Goal: Task Accomplishment & Management: Manage account settings

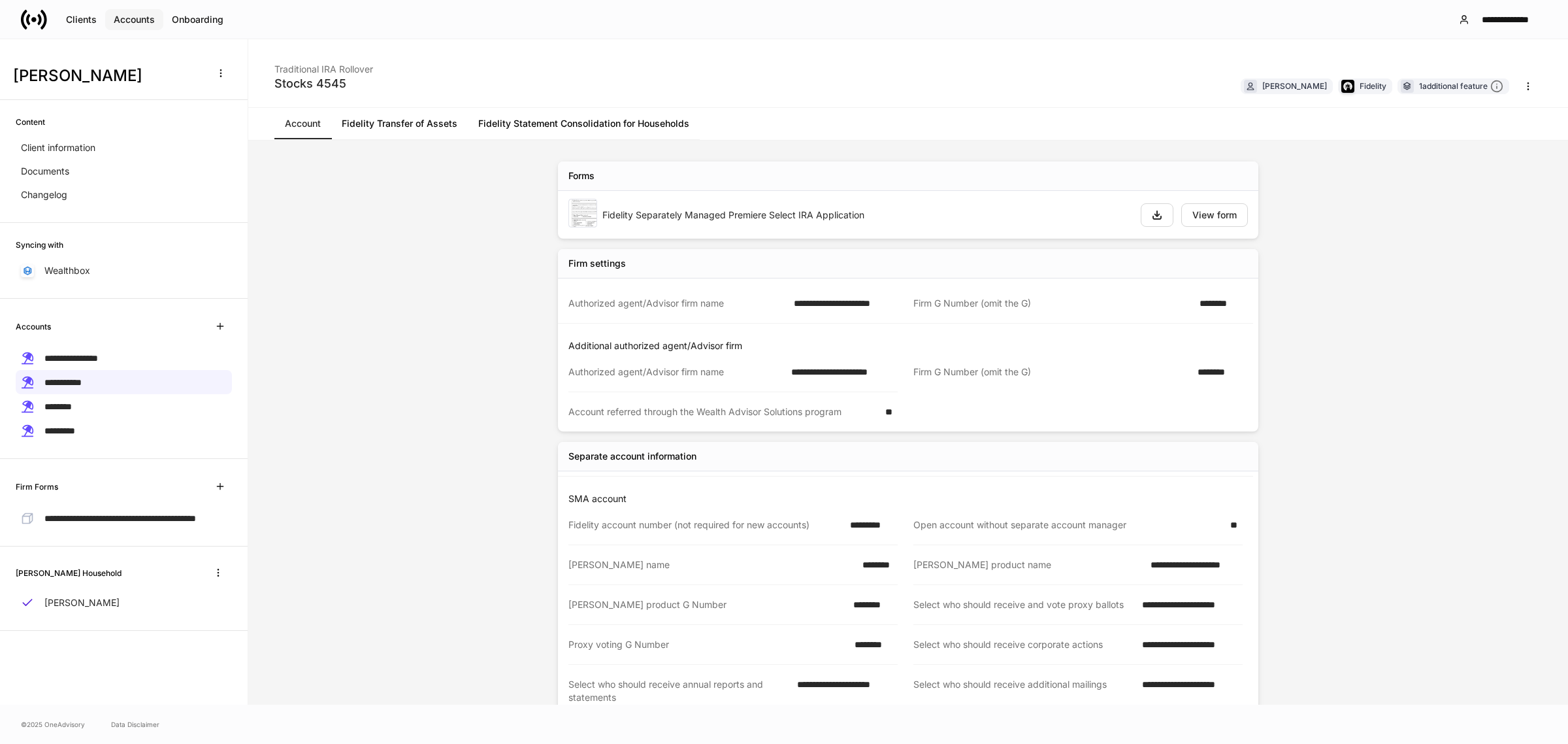
scroll to position [164, 0]
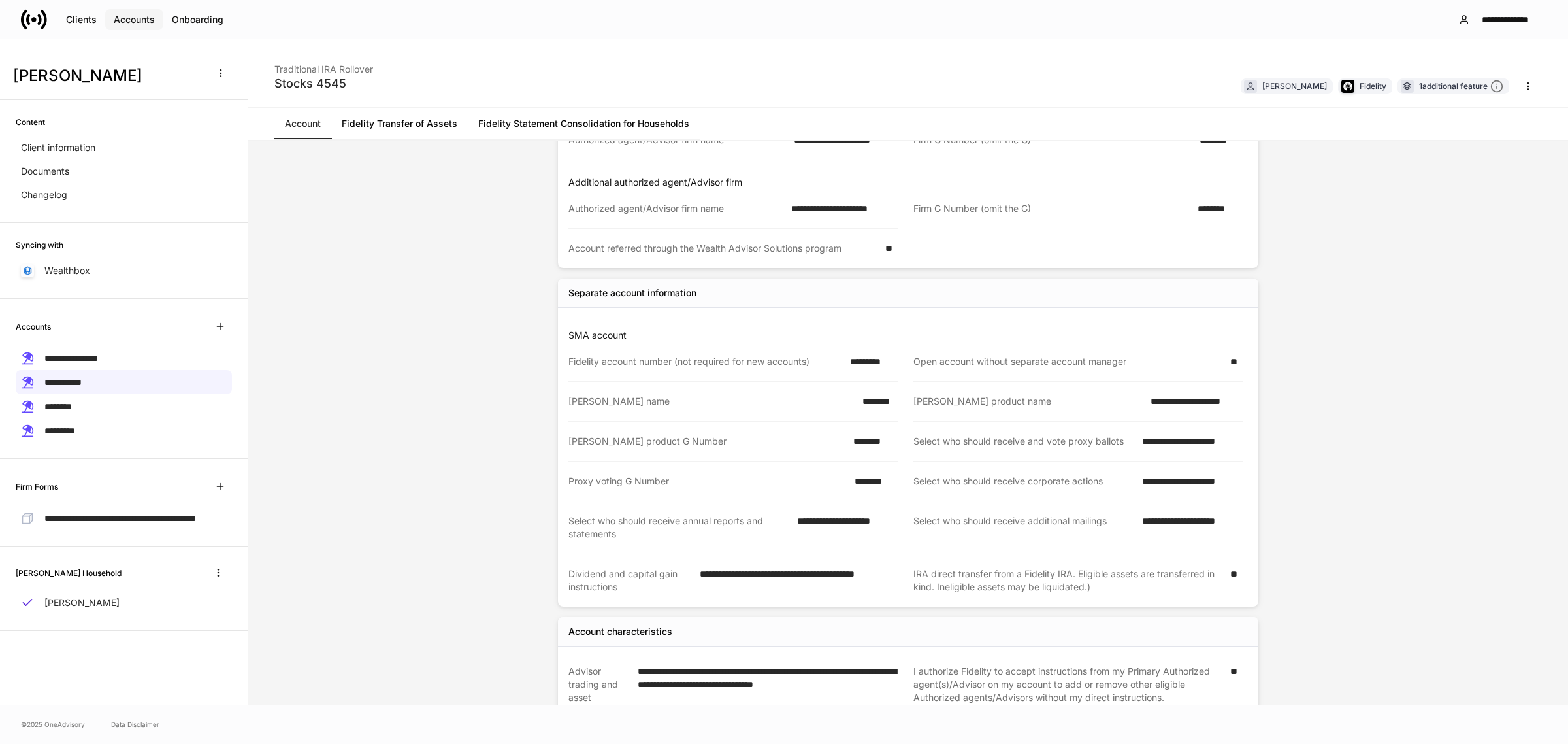
click at [140, 19] on div "Accounts" at bounding box center [134, 19] width 41 height 9
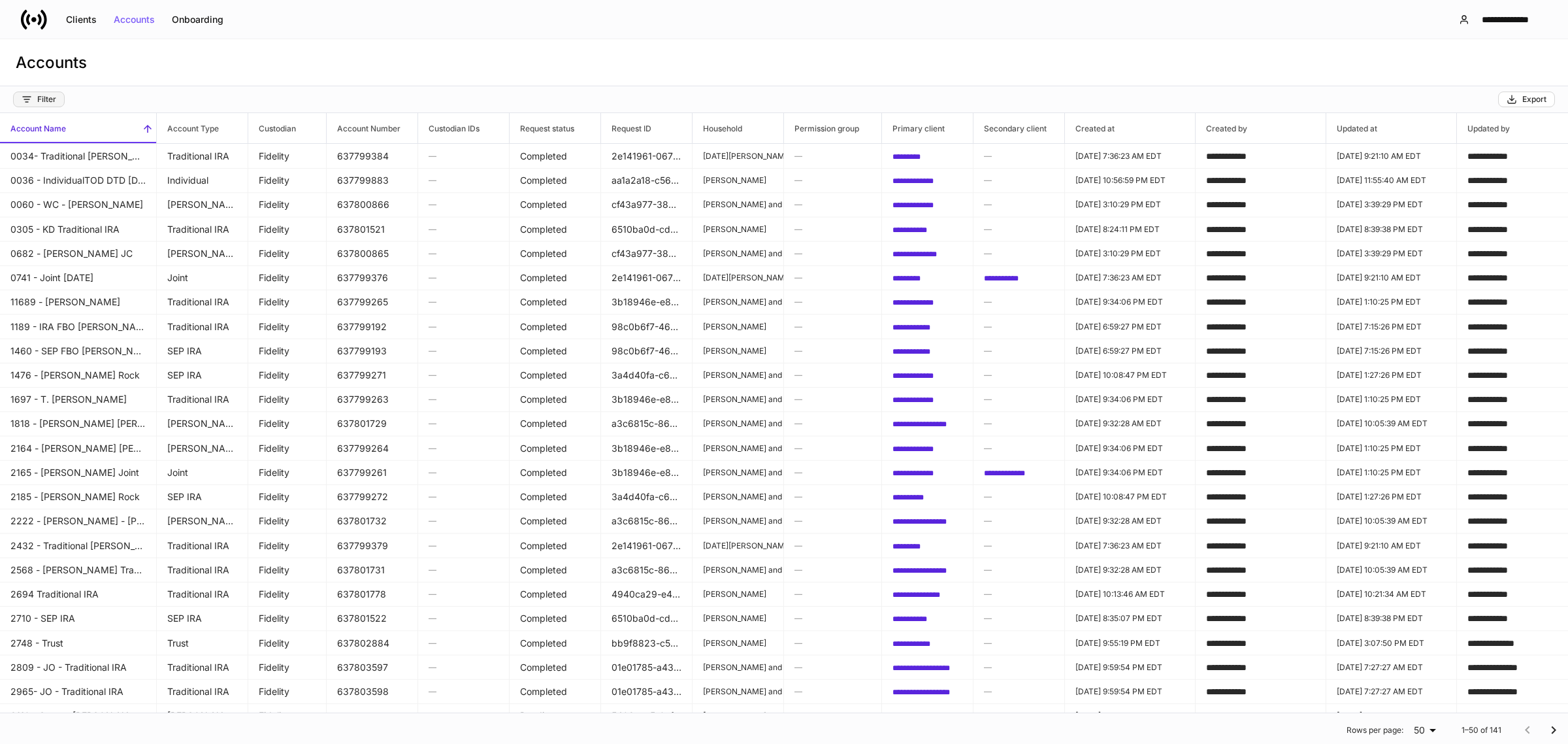
click at [40, 99] on div "Filter" at bounding box center [39, 99] width 35 height 10
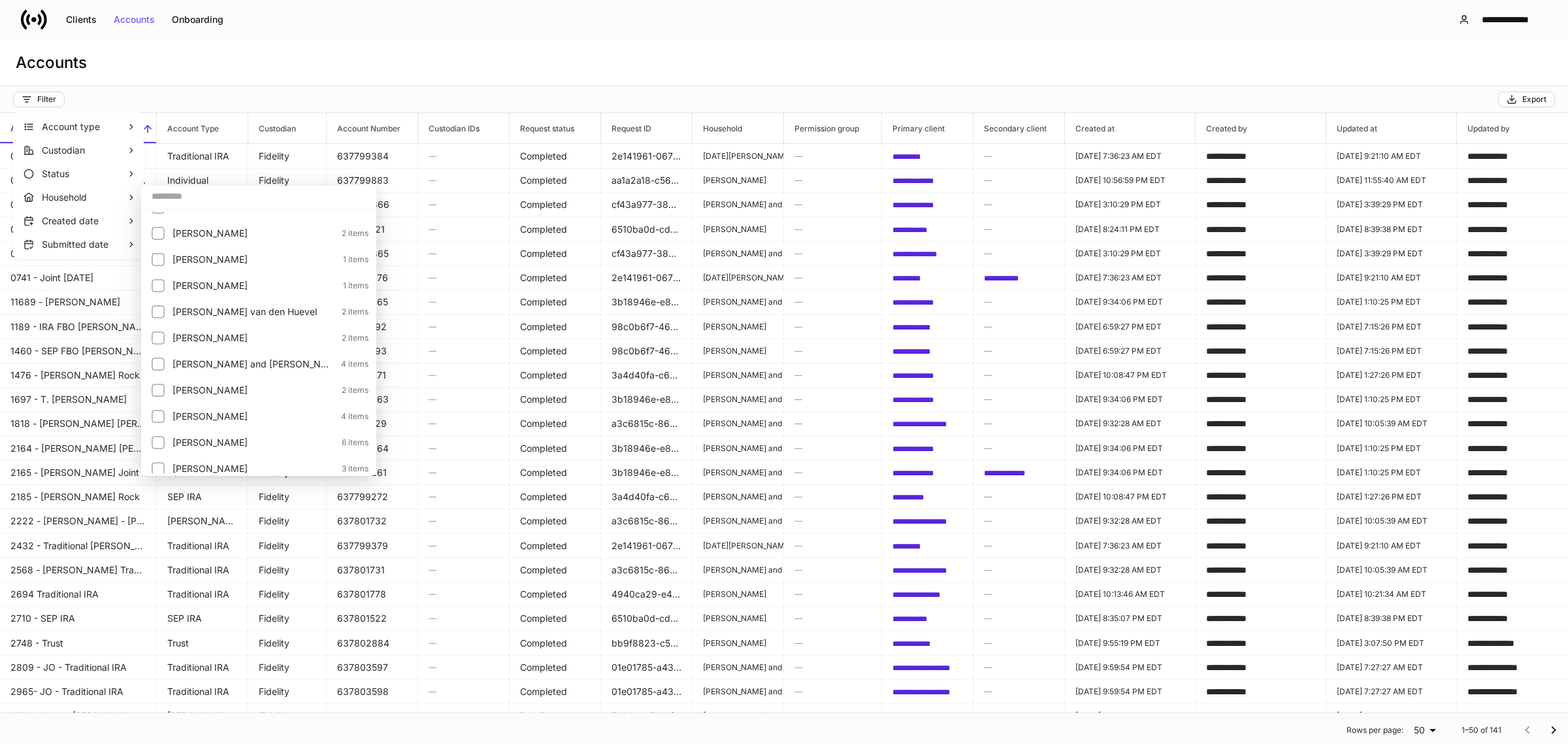
scroll to position [327, 0]
click at [216, 393] on p "[PERSON_NAME]" at bounding box center [252, 393] width 161 height 13
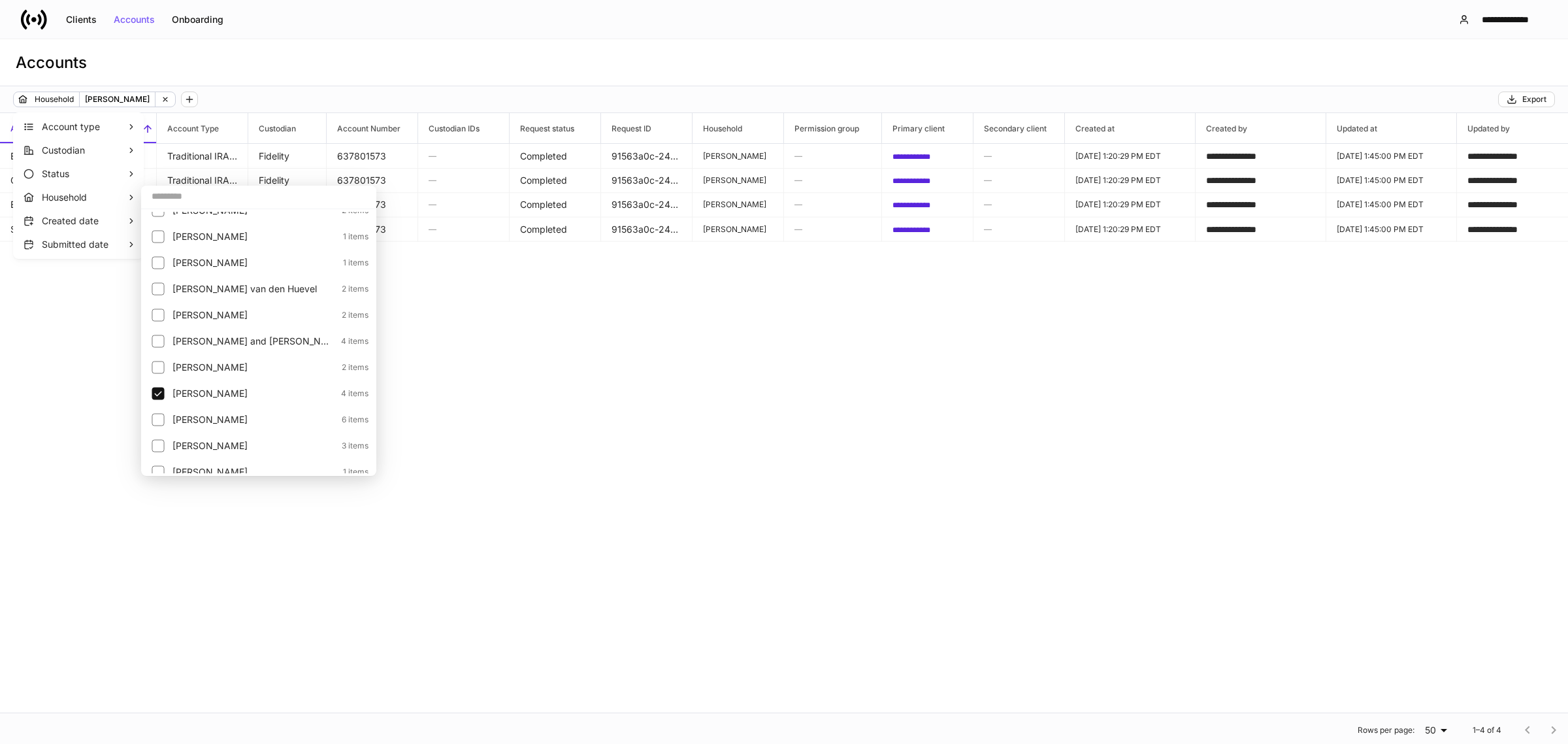
scroll to position [409, 0]
click at [176, 389] on p "[PERSON_NAME]" at bounding box center [254, 390] width 163 height 13
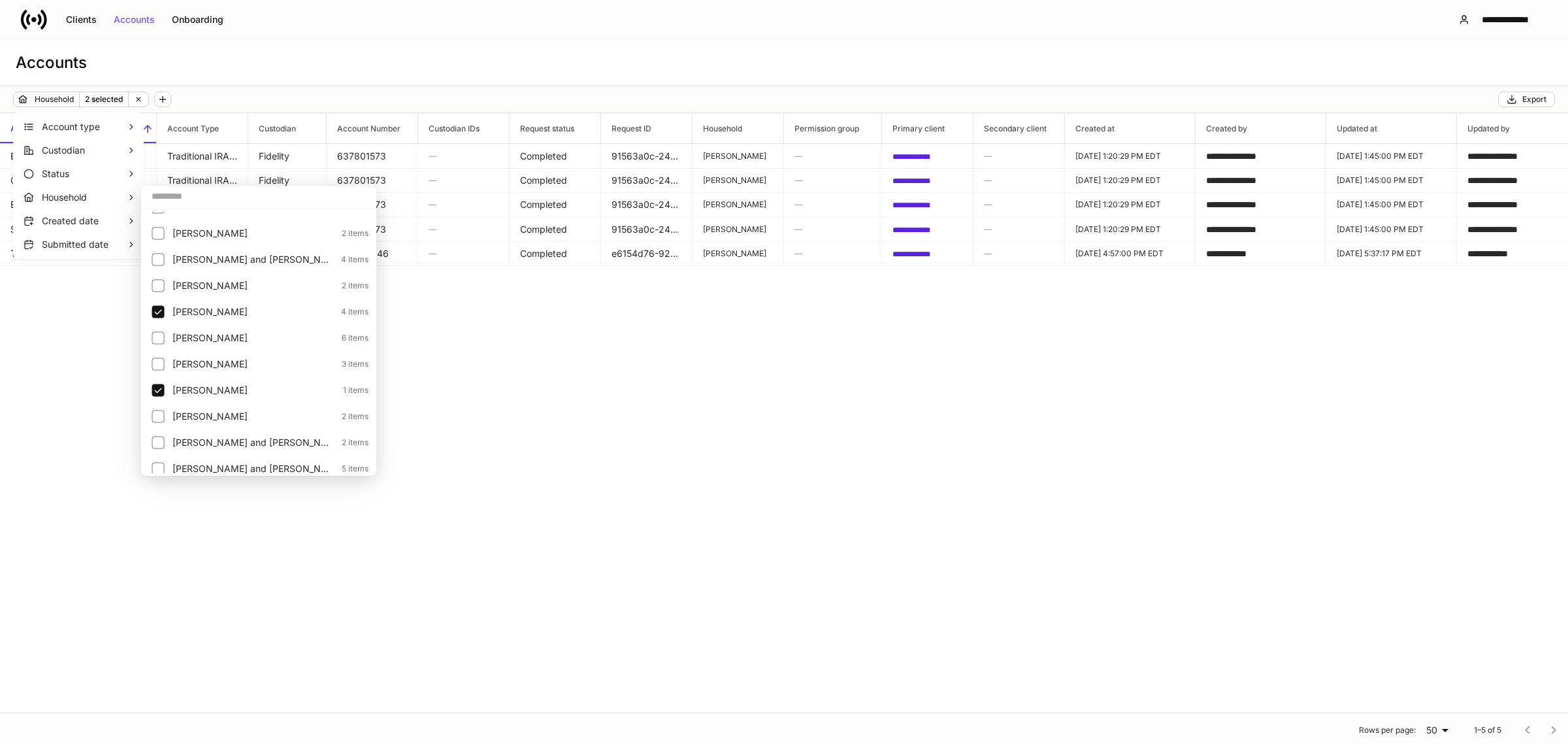
click at [176, 389] on p "[PERSON_NAME]" at bounding box center [254, 390] width 163 height 13
click at [492, 341] on div at bounding box center [784, 372] width 1568 height 744
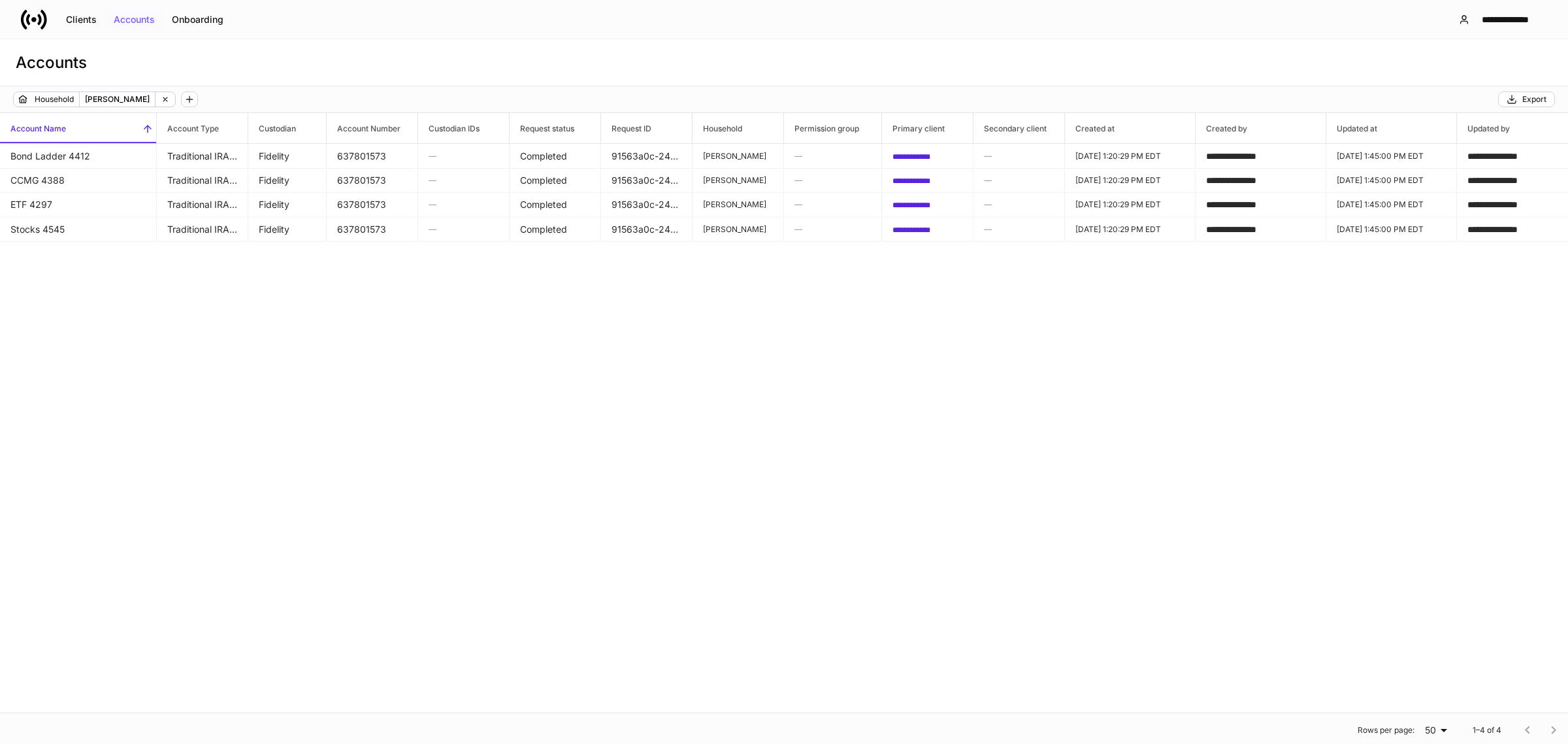
click at [141, 15] on div "Accounts" at bounding box center [134, 19] width 41 height 9
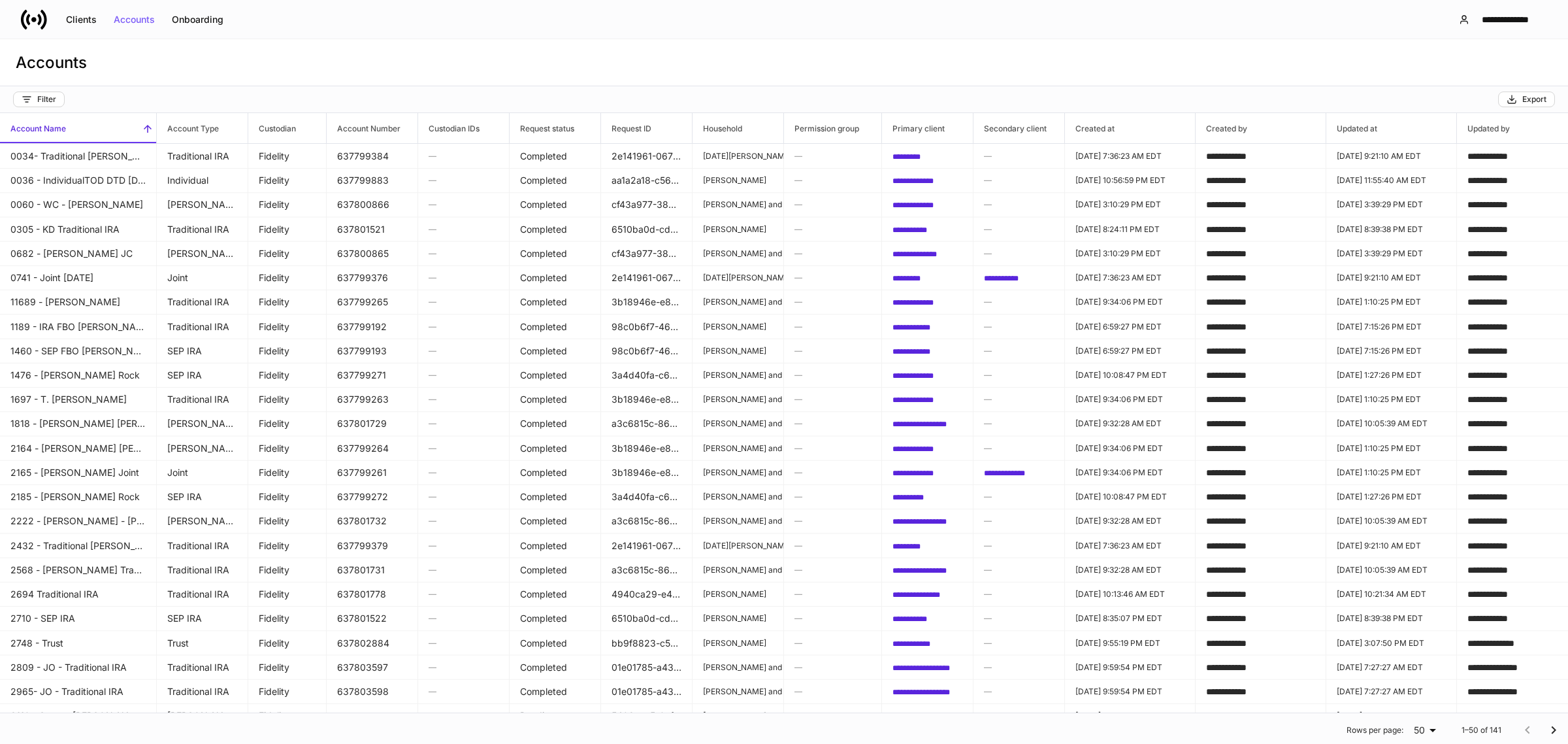
click at [33, 19] on icon at bounding box center [33, 19] width 5 height 5
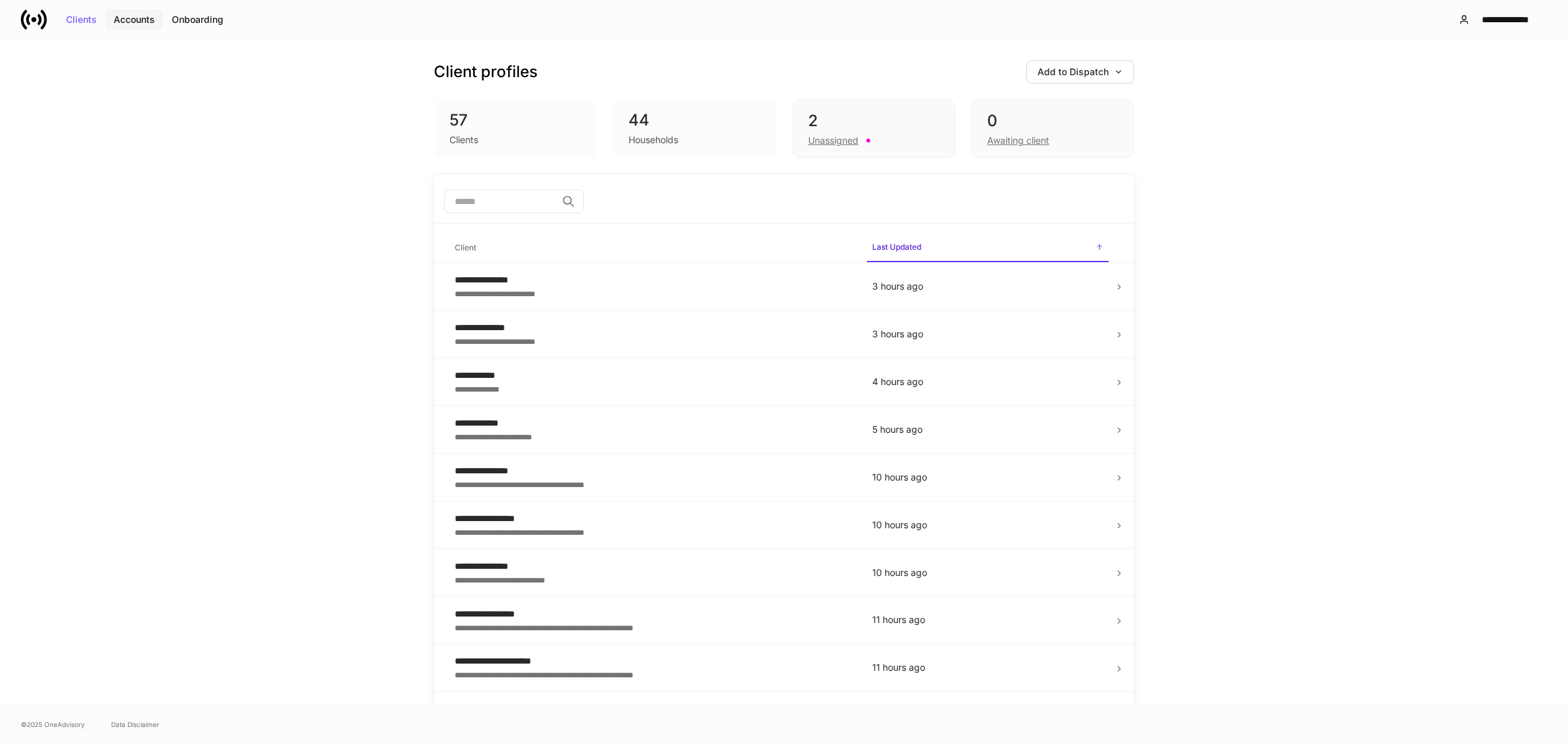
click at [132, 15] on div "Accounts" at bounding box center [134, 19] width 41 height 9
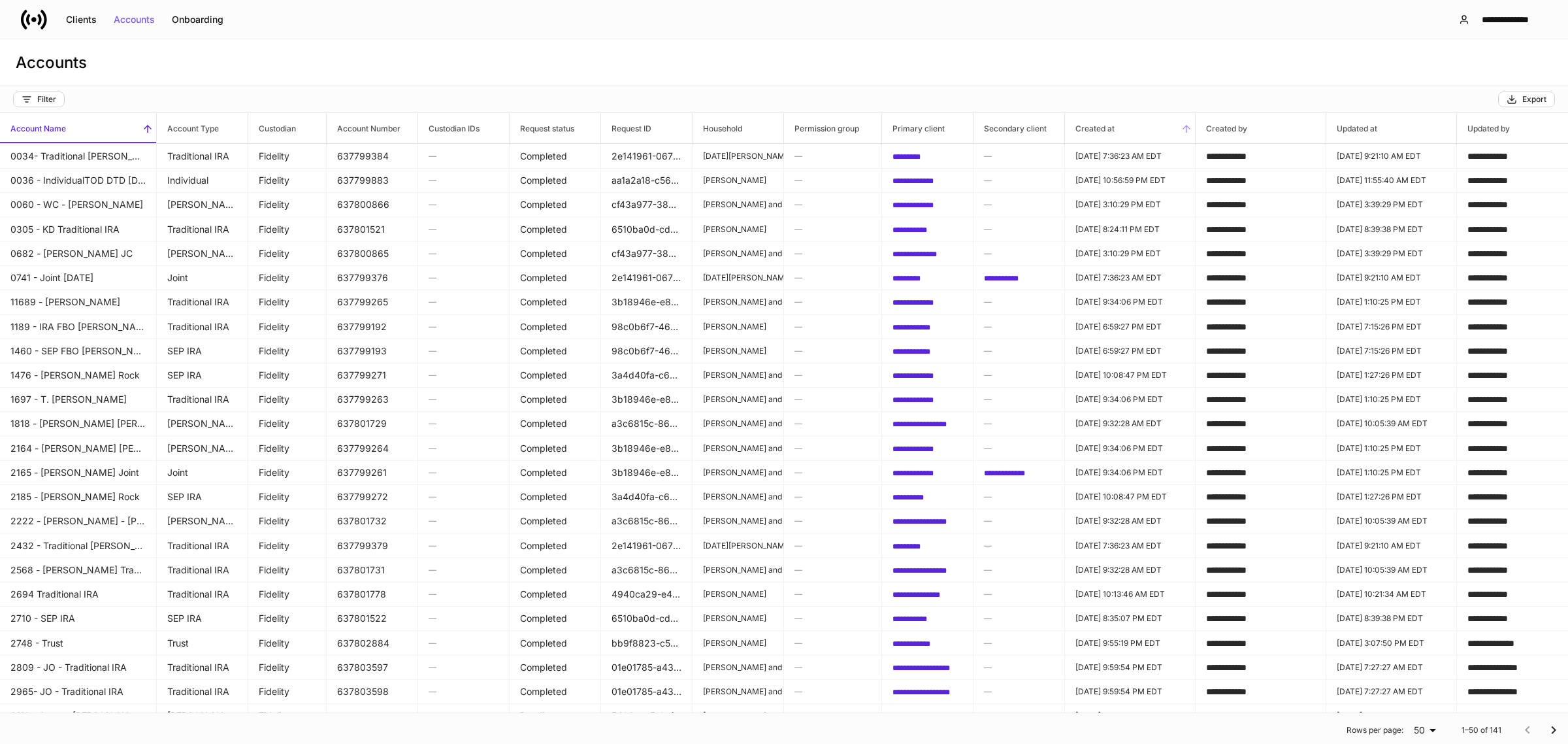
click at [1124, 124] on span "Created at" at bounding box center [1130, 128] width 130 height 30
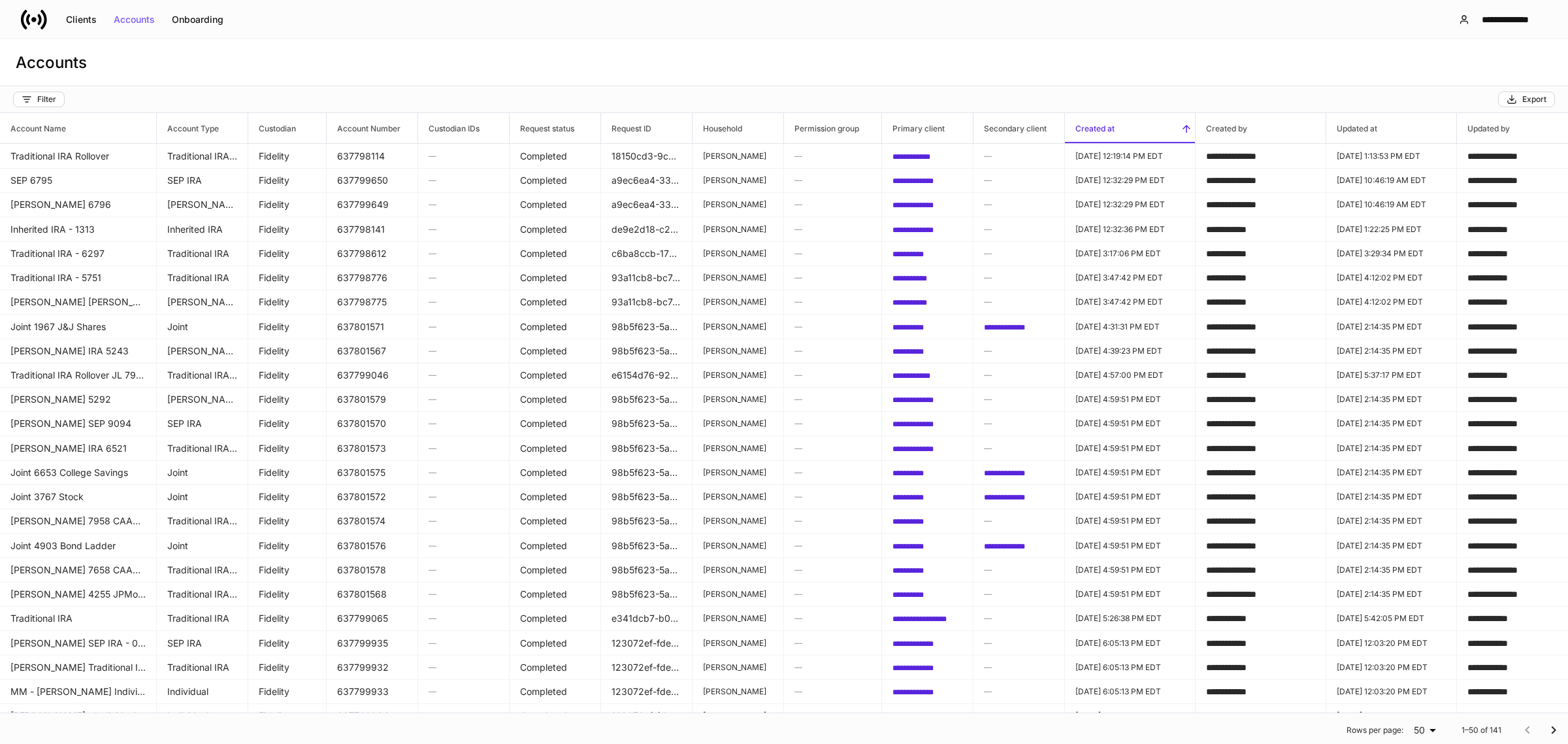
click at [1124, 124] on span "Created at" at bounding box center [1130, 128] width 130 height 30
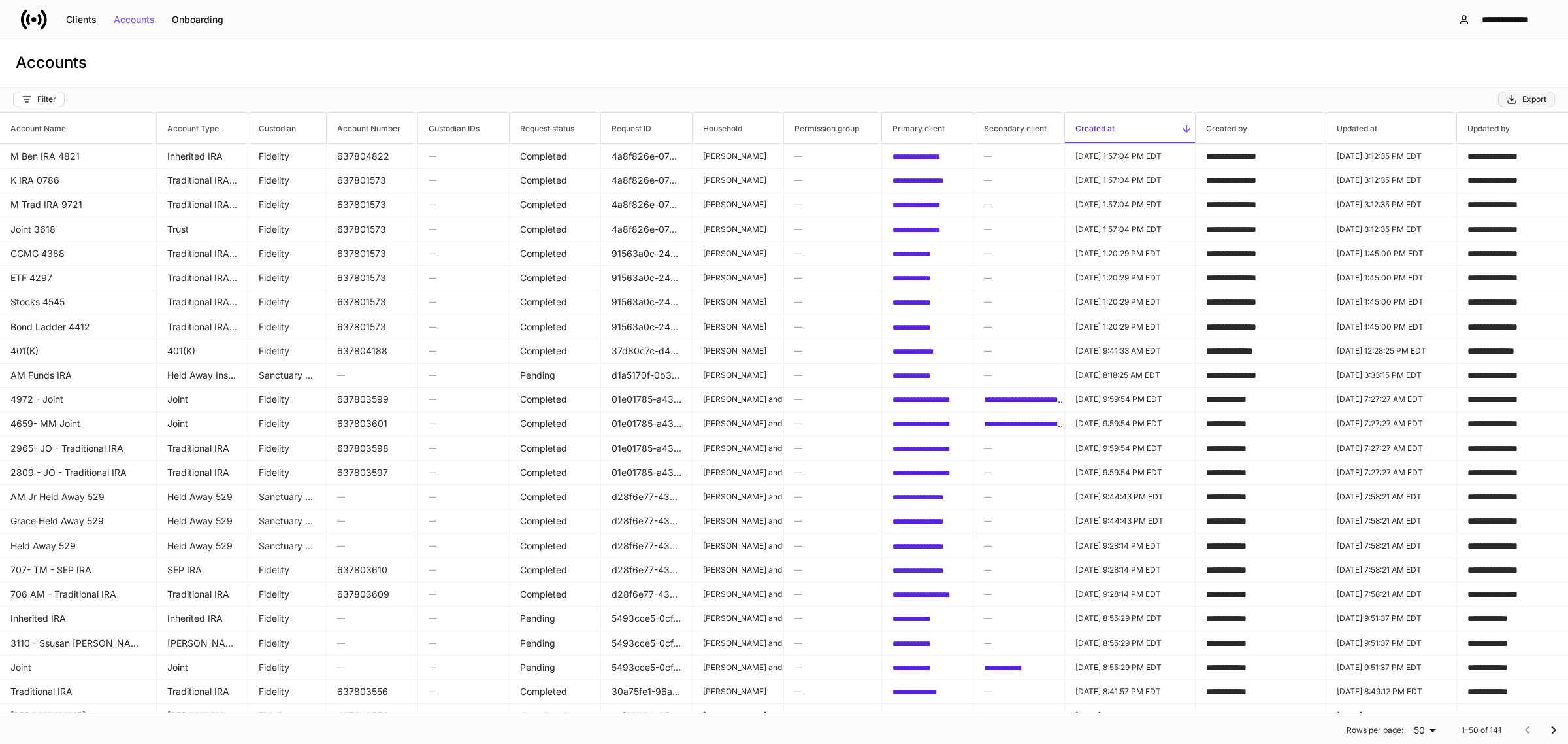
click at [1527, 100] on div "Export" at bounding box center [1526, 99] width 40 height 10
